Goal: Information Seeking & Learning: Learn about a topic

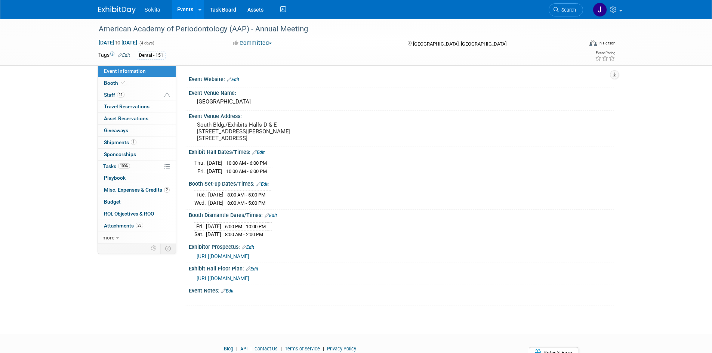
click at [116, 8] on img at bounding box center [116, 9] width 37 height 7
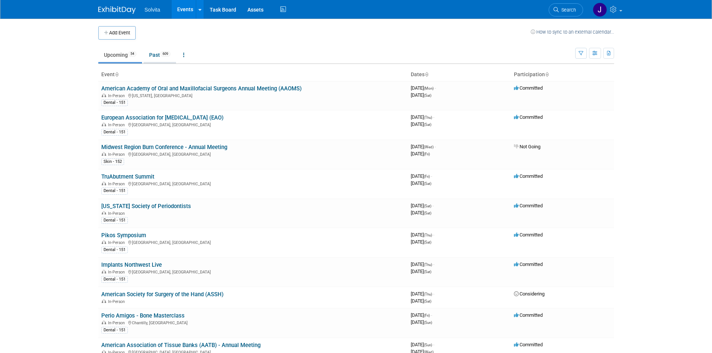
click at [159, 52] on link "Past 609" at bounding box center [160, 55] width 33 height 14
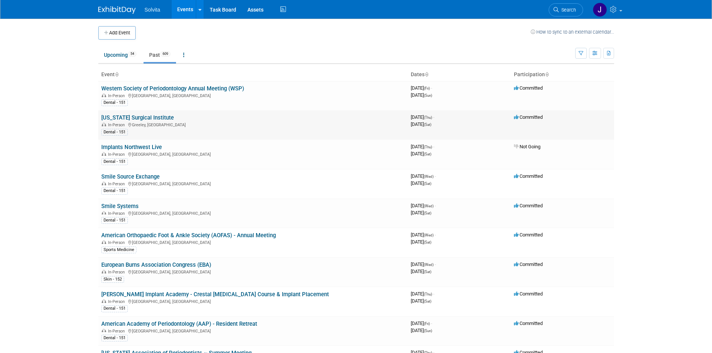
click at [133, 117] on link "[US_STATE] Surgical Institute" at bounding box center [137, 117] width 73 height 7
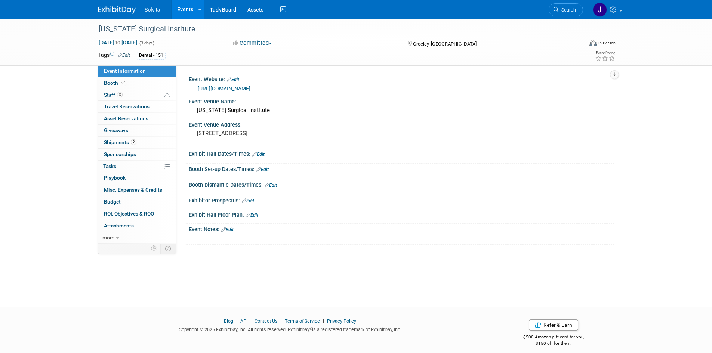
click at [244, 88] on link "https://www.coloradosurgicalinstitute.com/courses" at bounding box center [224, 89] width 53 height 6
click at [114, 7] on img at bounding box center [116, 9] width 37 height 7
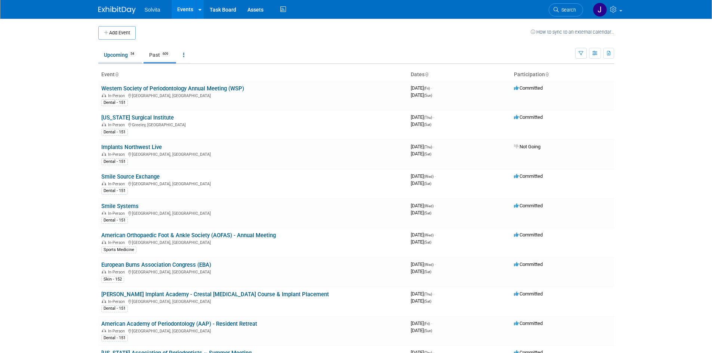
click at [114, 55] on link "Upcoming 54" at bounding box center [120, 55] width 44 height 14
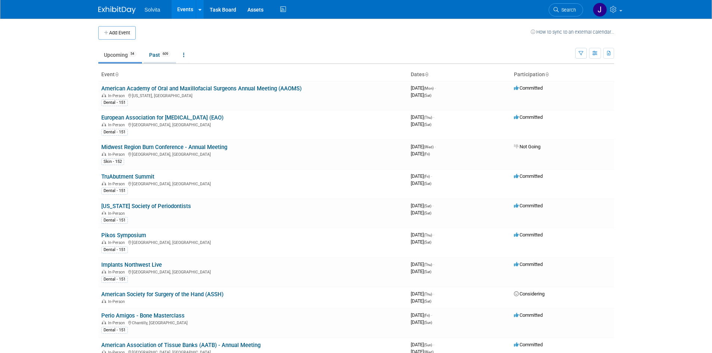
click at [161, 52] on link "Past 609" at bounding box center [160, 55] width 33 height 14
